Goal: Transaction & Acquisition: Subscribe to service/newsletter

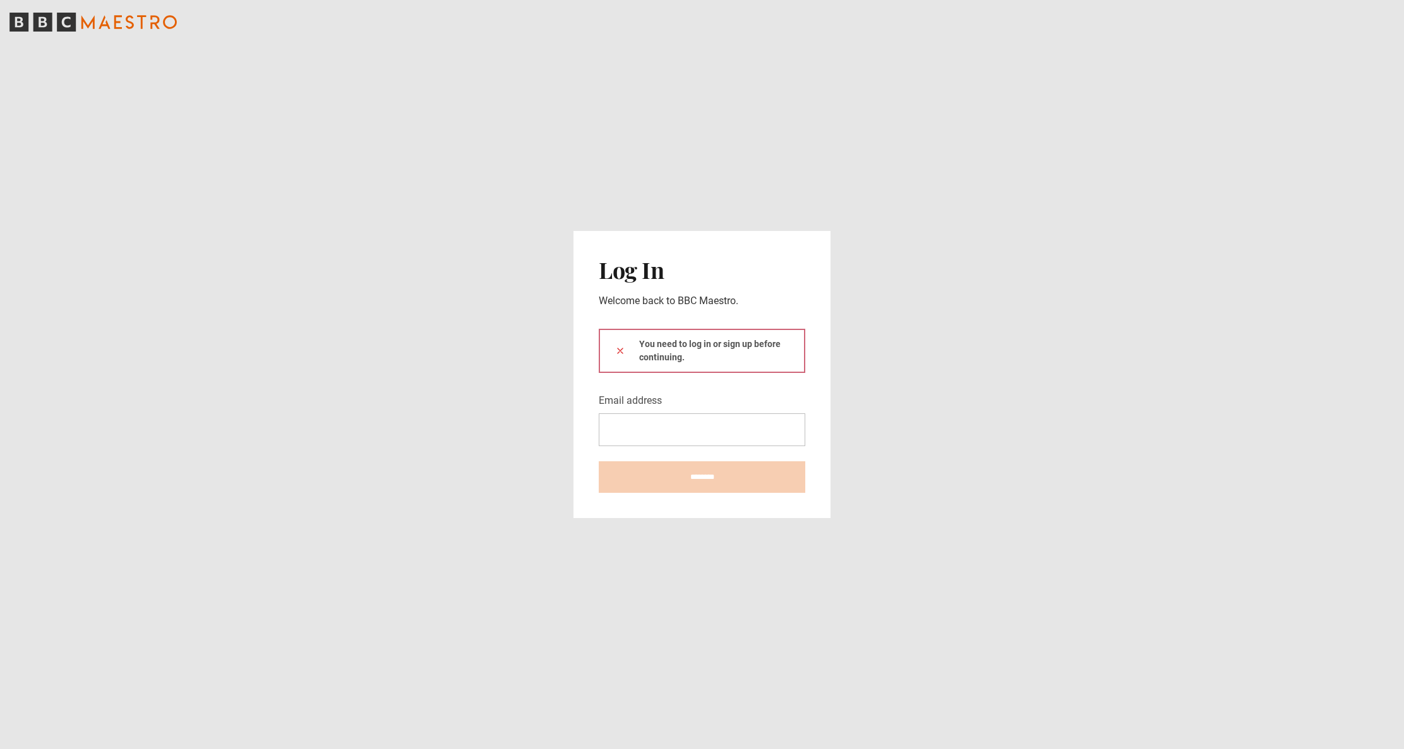
click at [789, 749] on com-1password-button at bounding box center [702, 749] width 1404 height 0
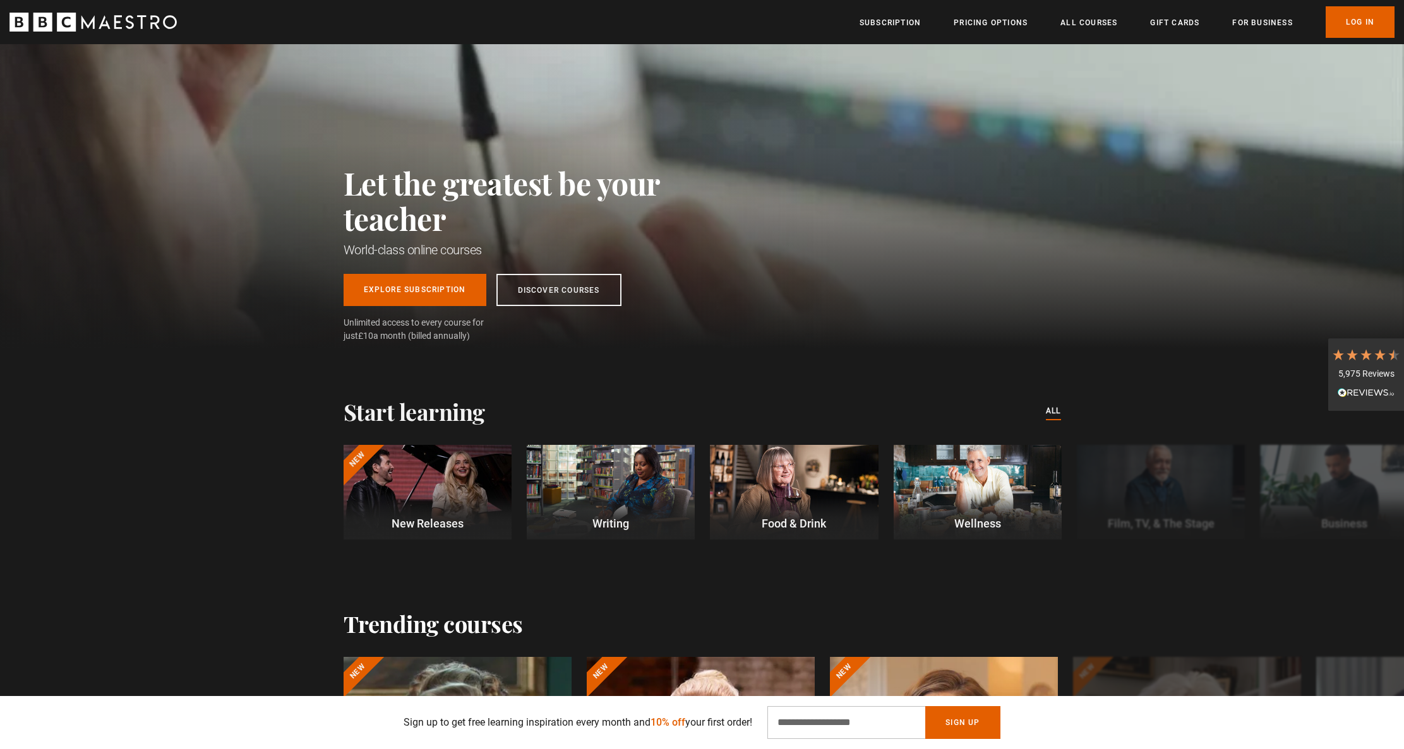
scroll to position [123, 0]
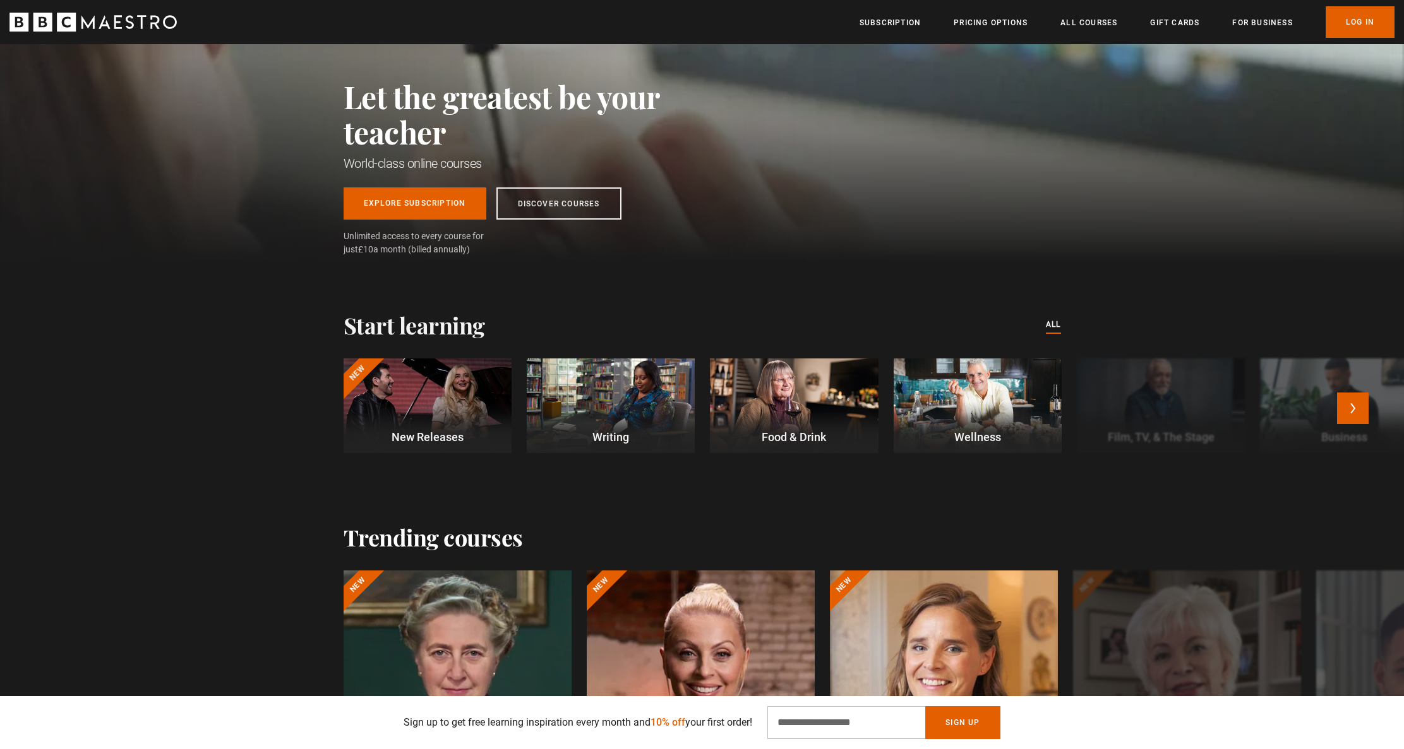
click at [445, 386] on div at bounding box center [427, 406] width 168 height 95
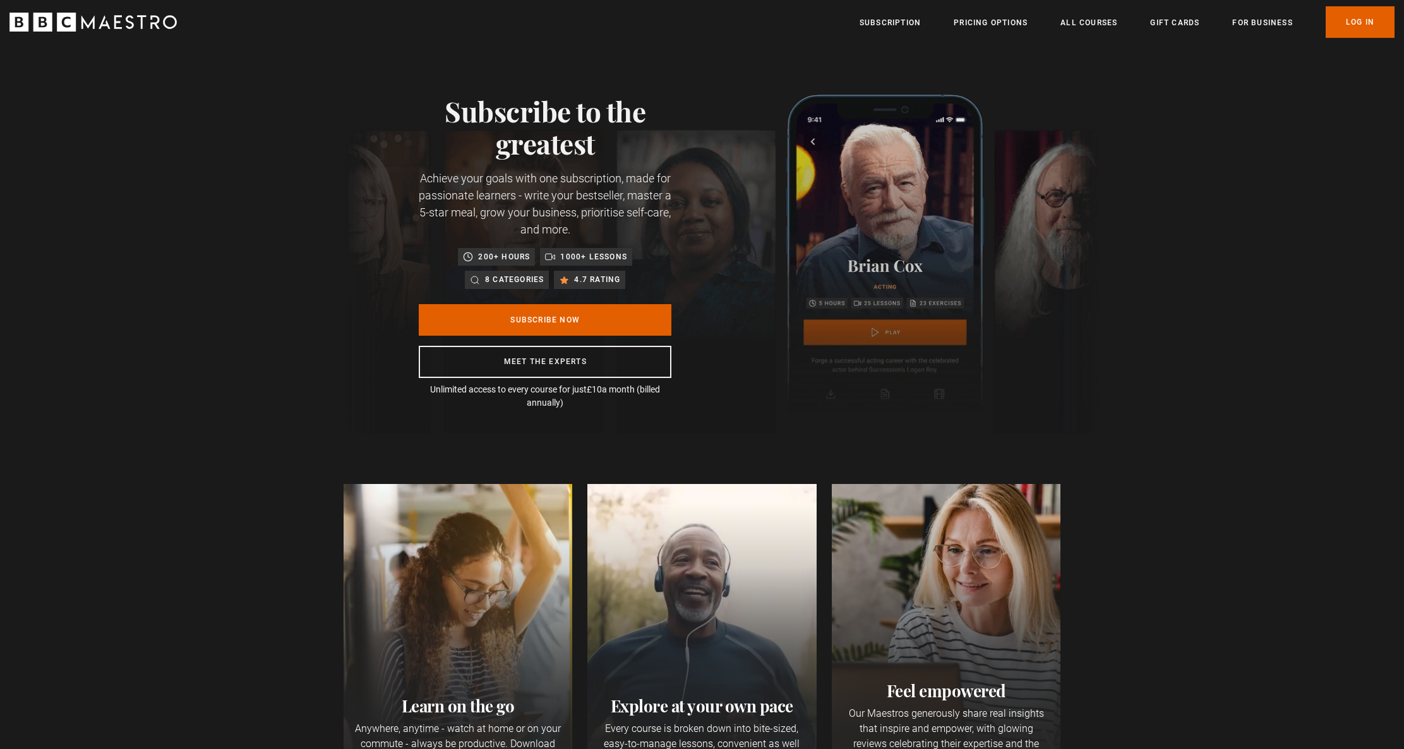
scroll to position [0, 165]
